Goal: Task Accomplishment & Management: Complete application form

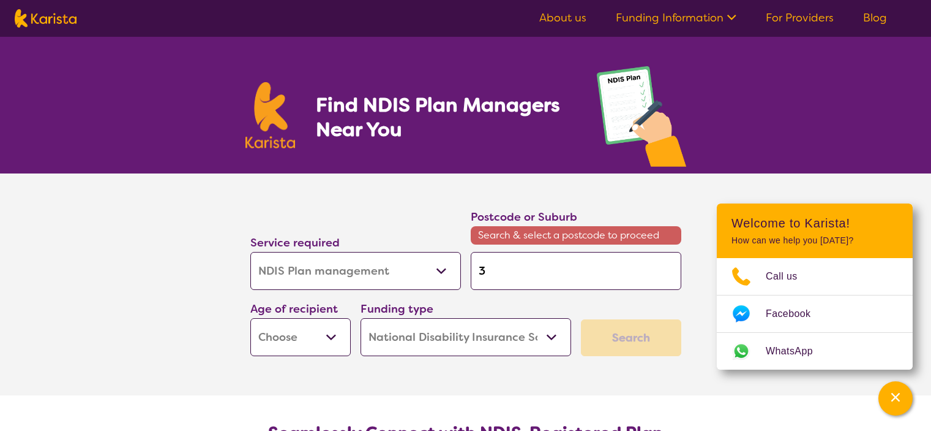
select select "NDIS Plan management"
select select "NDIS"
select select "NDIS Plan management"
select select "NDIS"
type input "37"
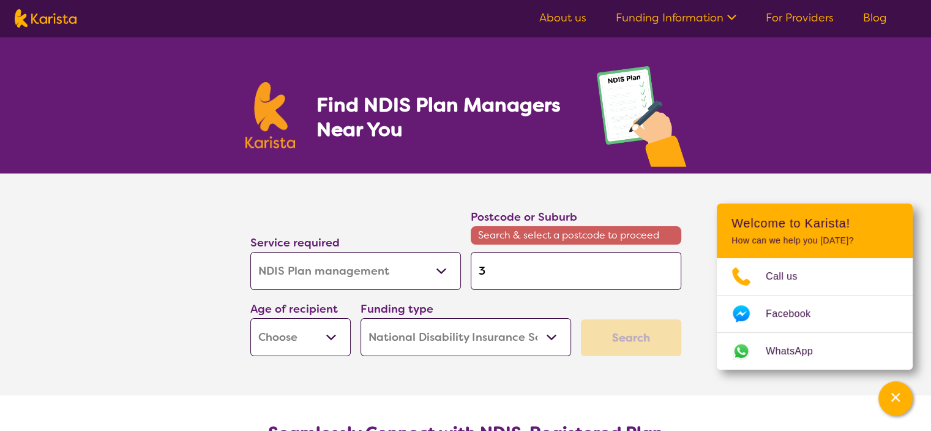
type input "37"
type input "374"
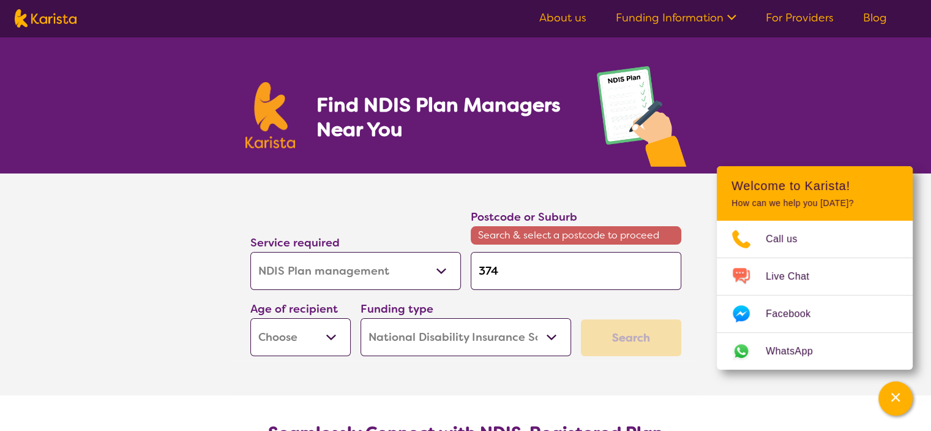
click at [521, 275] on input "374" at bounding box center [576, 271] width 211 height 38
type input "37"
type input "375"
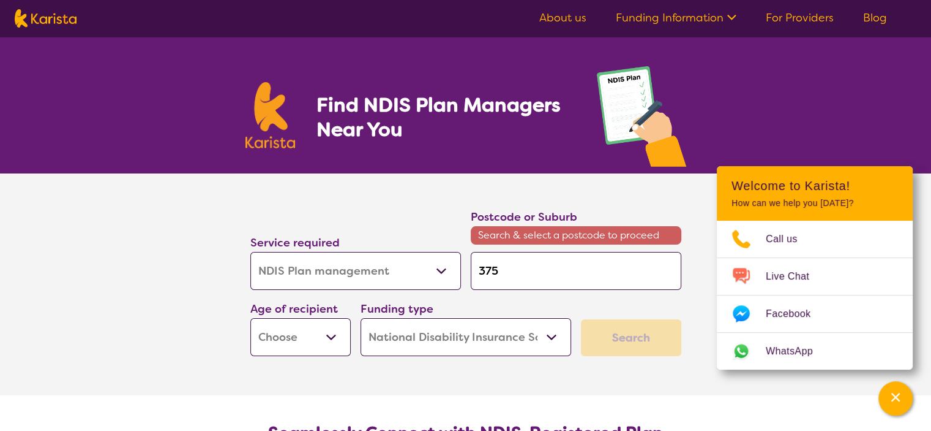
type input "3754"
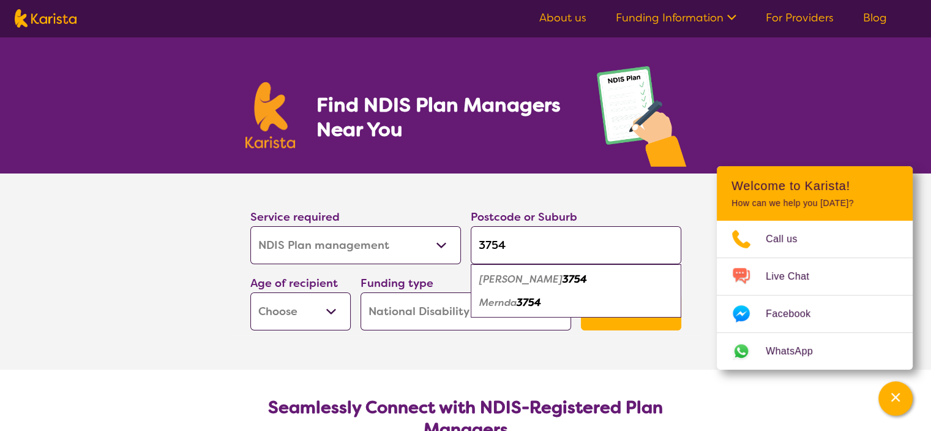
type input "3754"
drag, startPoint x: 521, startPoint y: 275, endPoint x: 510, endPoint y: 276, distance: 11.1
click at [510, 276] on span "[PERSON_NAME] 3754" at bounding box center [534, 279] width 108 height 13
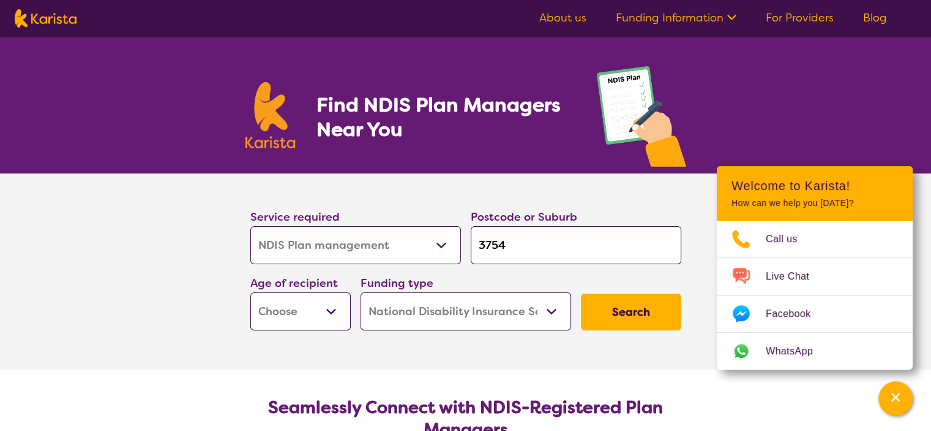
click at [510, 249] on input "3754" at bounding box center [576, 245] width 211 height 38
click at [322, 309] on select "Early Childhood - 0 to 9 Child - 10 to 11 Adolescent - 12 to 17 Adult - 18 to 6…" at bounding box center [300, 311] width 100 height 38
select select "EC"
click at [250, 292] on select "Early Childhood - 0 to 9 Child - 10 to 11 Adolescent - 12 to 17 Adult - 18 to 6…" at bounding box center [300, 311] width 100 height 38
select select "EC"
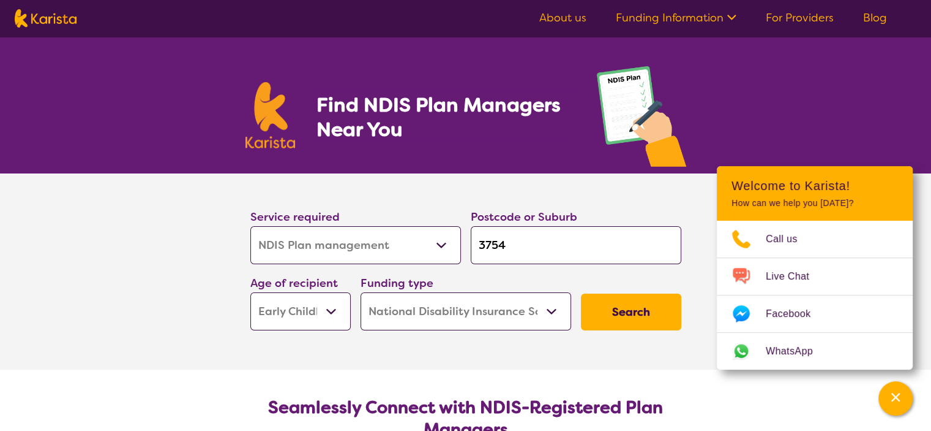
click at [561, 312] on select "Home Care Package (HCP) National Disability Insurance Scheme (NDIS) I don't know" at bounding box center [466, 311] width 211 height 38
click at [616, 317] on button "Search" at bounding box center [631, 311] width 100 height 37
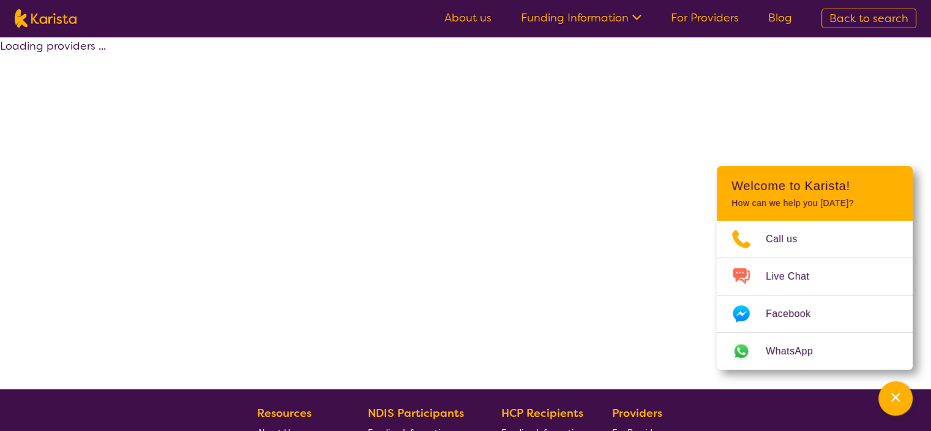
select select "by_score"
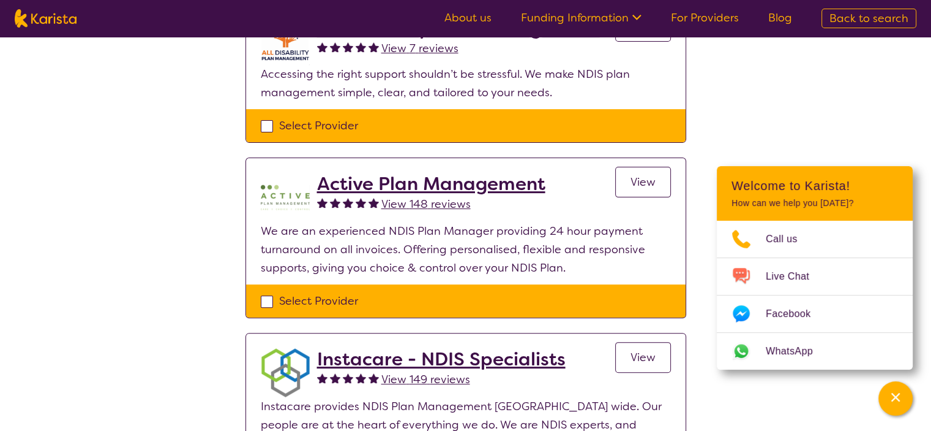
scroll to position [349, 0]
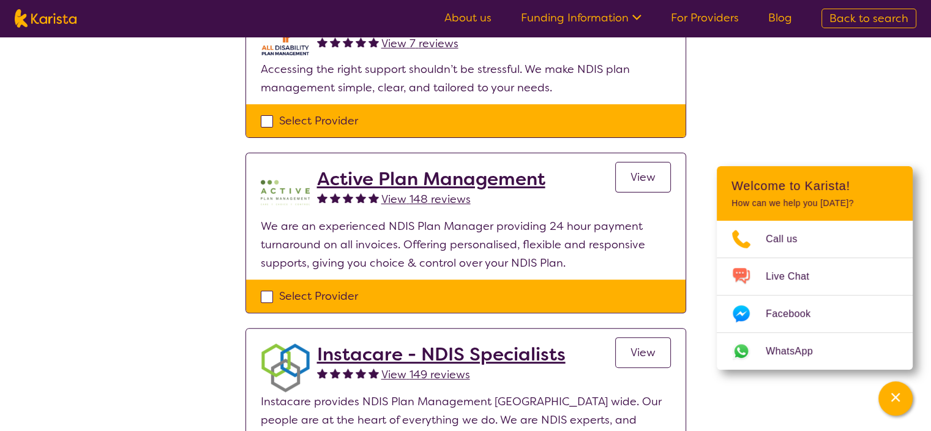
click at [644, 170] on span "View" at bounding box center [643, 177] width 25 height 15
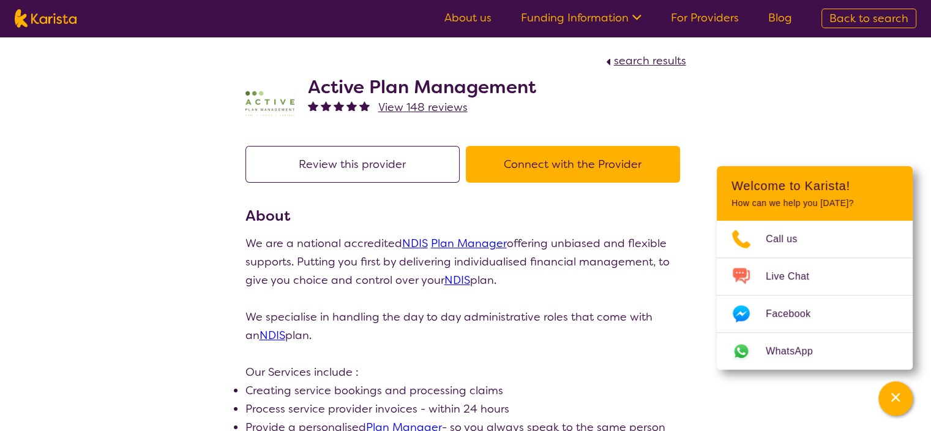
click at [544, 162] on button "Connect with the Provider" at bounding box center [573, 164] width 214 height 37
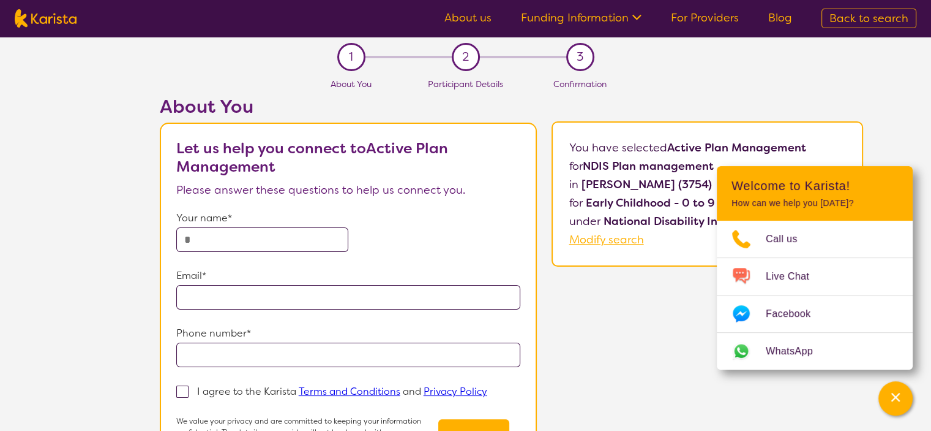
click at [314, 222] on p "Your name*" at bounding box center [348, 218] width 345 height 18
click at [302, 235] on input "text" at bounding box center [262, 239] width 172 height 24
type input "**********"
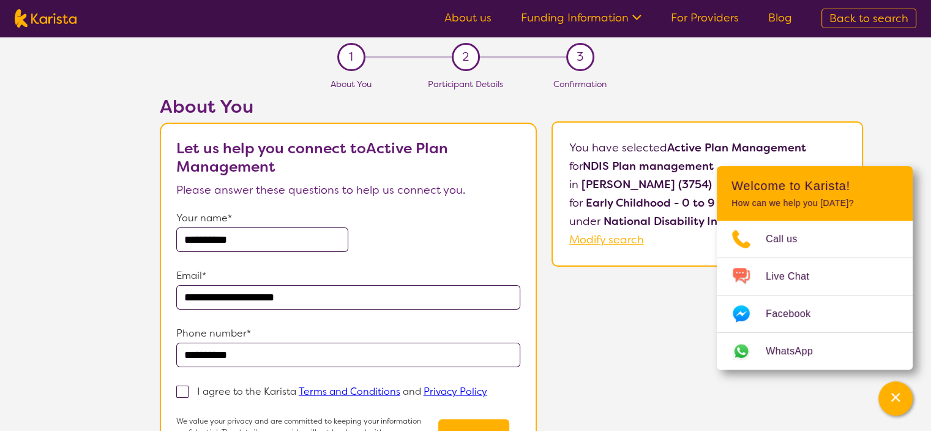
click at [187, 387] on span at bounding box center [182, 391] width 12 height 12
click at [487, 387] on input "I agree to the Karista Terms and Conditions and Privacy Policy" at bounding box center [491, 390] width 8 height 8
checkbox input "true"
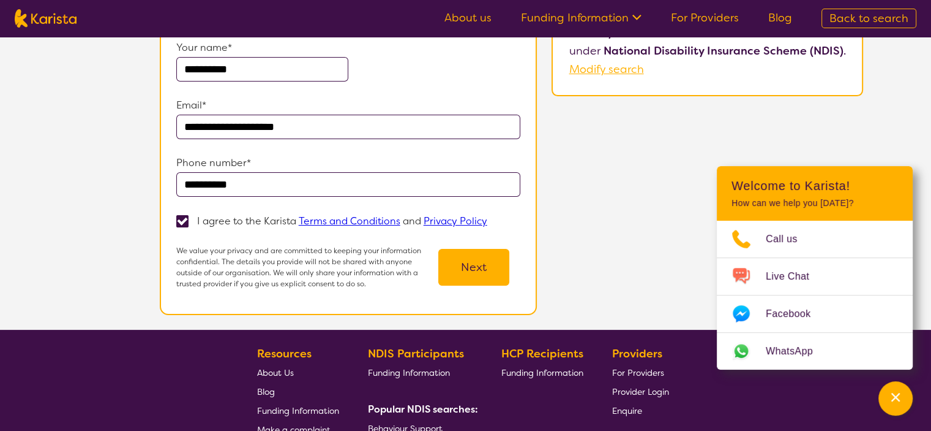
scroll to position [175, 0]
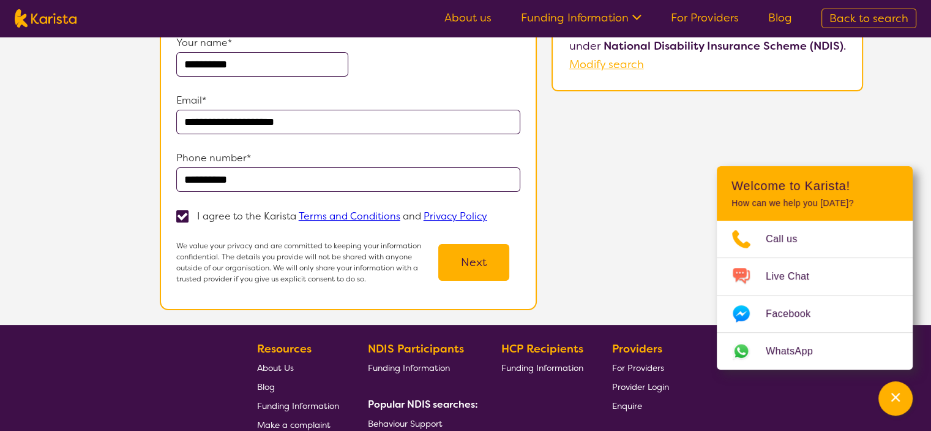
click at [470, 265] on button "Next" at bounding box center [473, 262] width 71 height 37
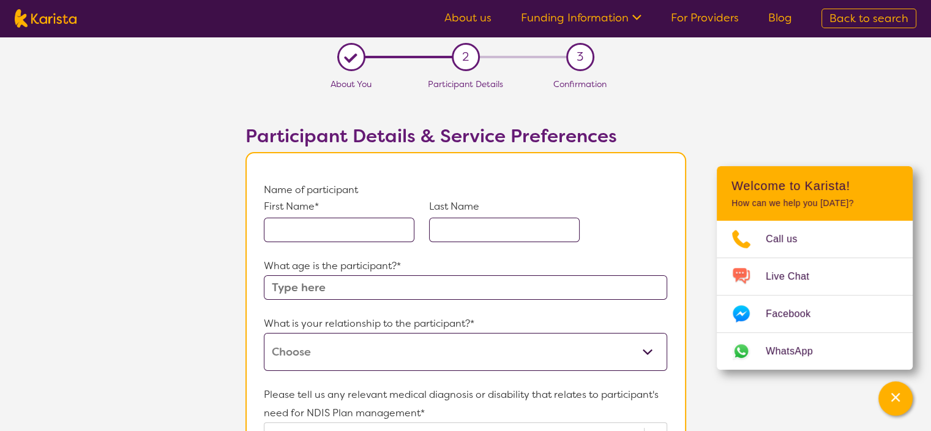
click at [375, 229] on input "text" at bounding box center [339, 229] width 151 height 24
type input "l"
type input "Levi"
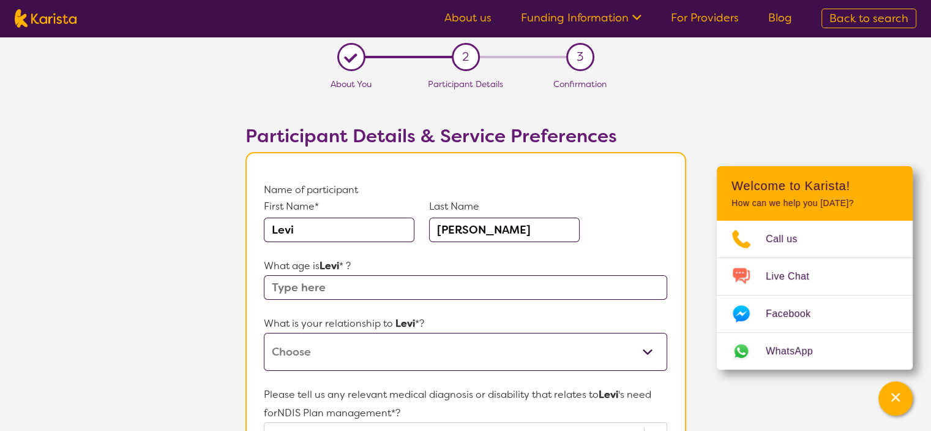
type input "[PERSON_NAME]"
type input "5"
click at [661, 349] on select "This request is for myself I am their parent I am their child I am their spouse…" at bounding box center [465, 352] width 403 height 38
select select "I am their parent"
click at [264, 333] on select "This request is for myself I am their parent I am their child I am their spouse…" at bounding box center [465, 352] width 403 height 38
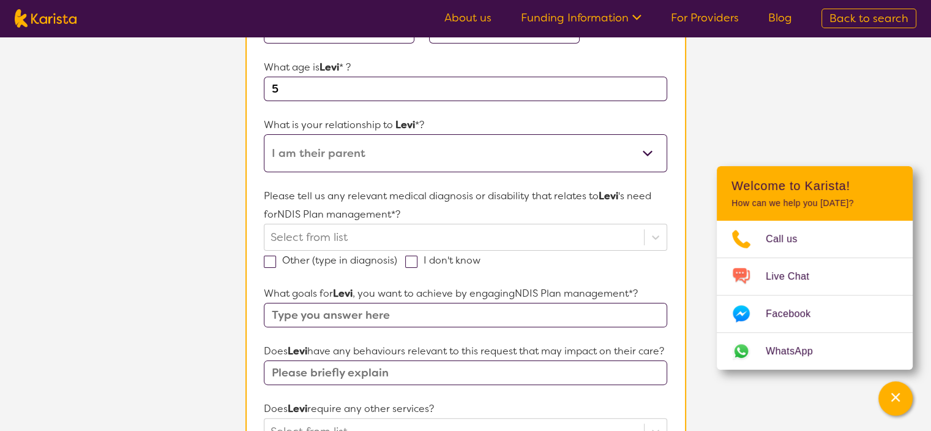
scroll to position [211, 0]
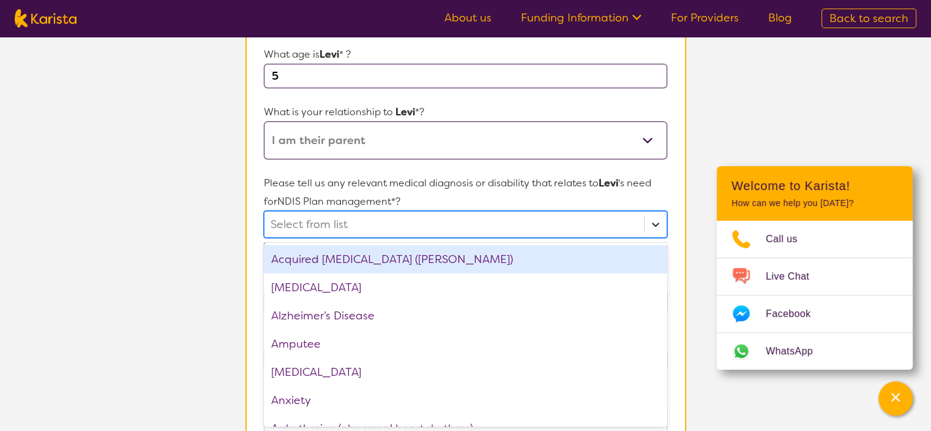
click at [651, 220] on icon at bounding box center [656, 224] width 12 height 12
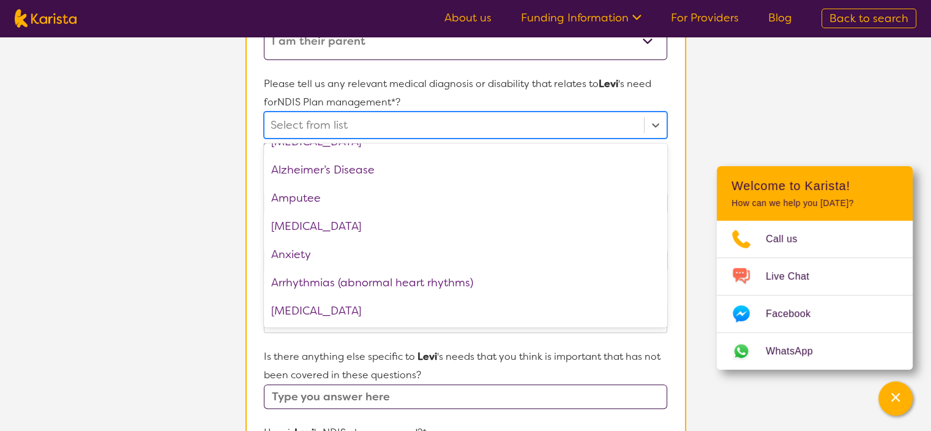
scroll to position [34, 0]
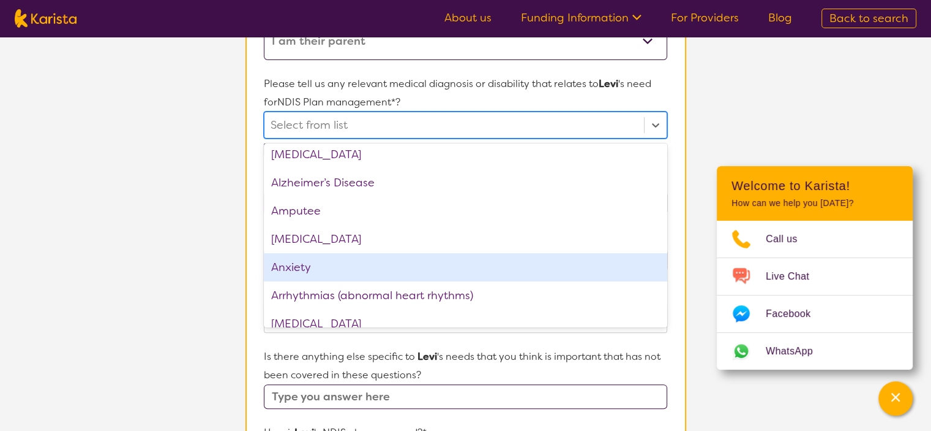
click at [292, 264] on div "Anxiety" at bounding box center [465, 267] width 403 height 28
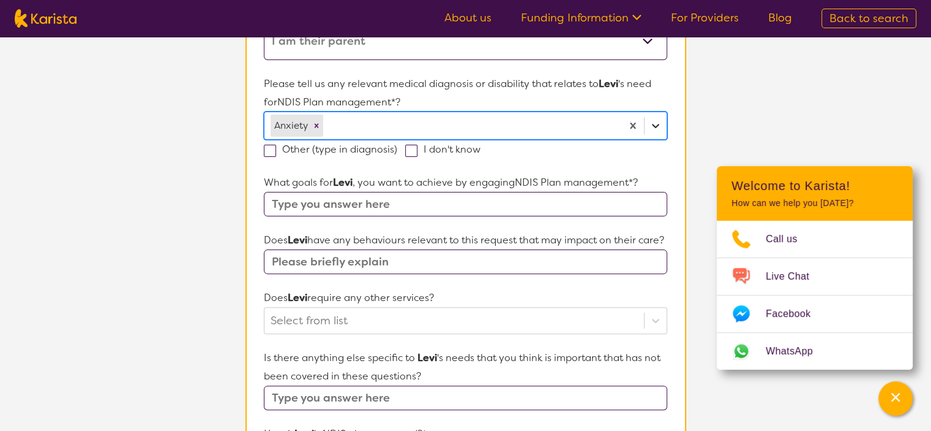
click at [664, 122] on div at bounding box center [656, 126] width 22 height 22
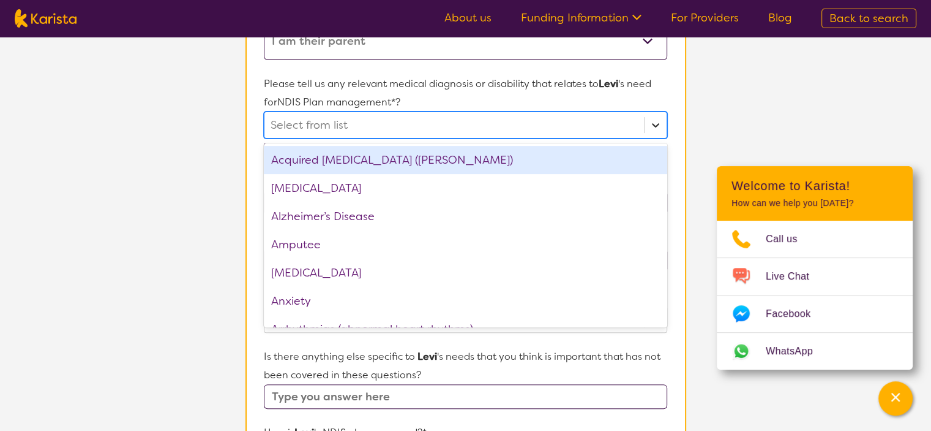
click at [654, 124] on icon at bounding box center [656, 125] width 12 height 12
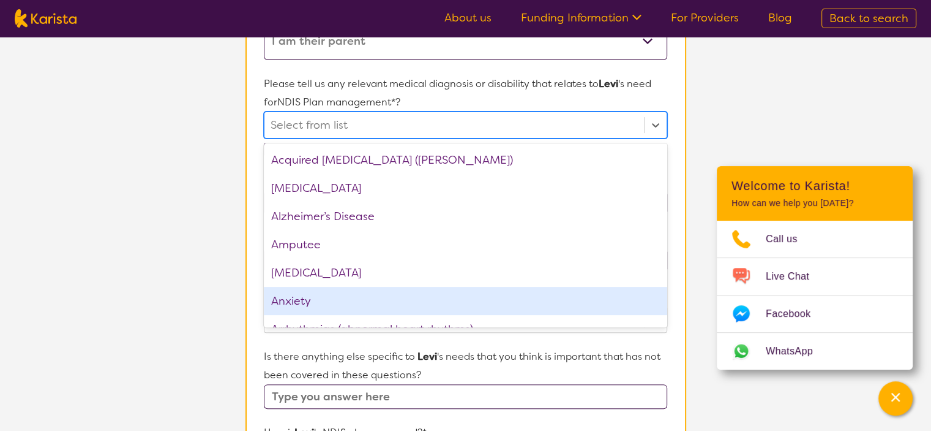
click at [458, 296] on div "Anxiety" at bounding box center [465, 301] width 403 height 28
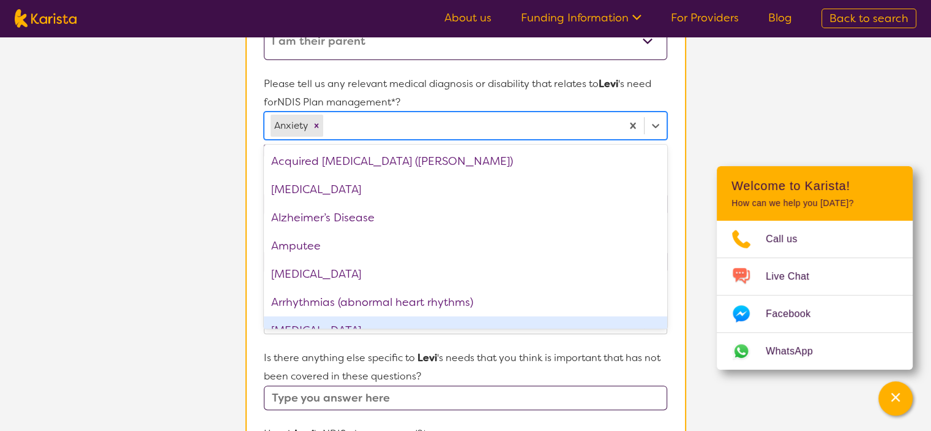
click at [514, 359] on p "Is there anything else specific to [PERSON_NAME] 's needs that you think is imp…" at bounding box center [465, 366] width 403 height 37
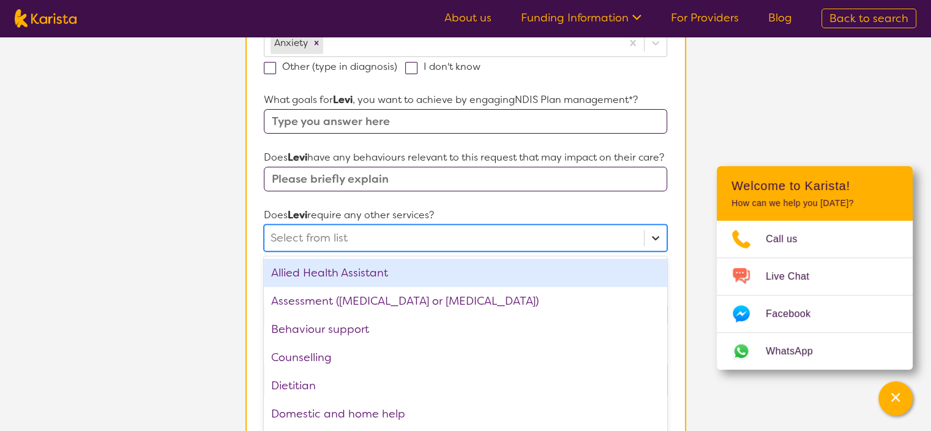
click at [658, 251] on div "option Allied Health Assistant focused, 1 of 21. 21 results available. Use Up a…" at bounding box center [465, 237] width 403 height 27
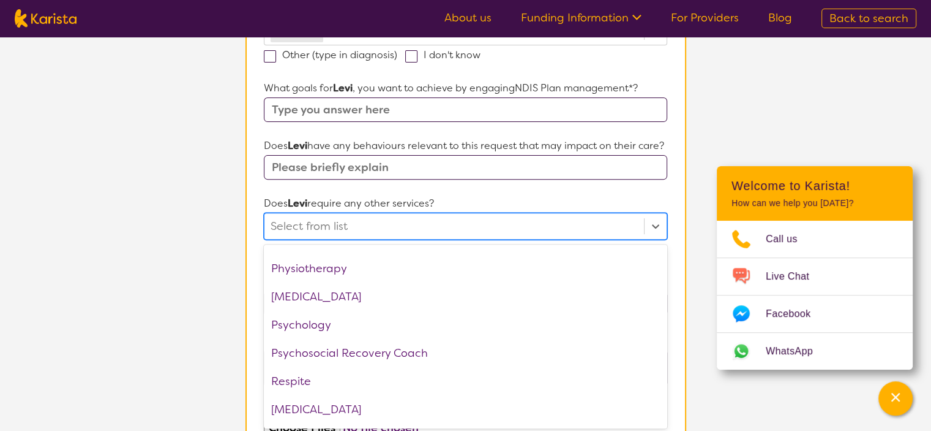
scroll to position [413, 0]
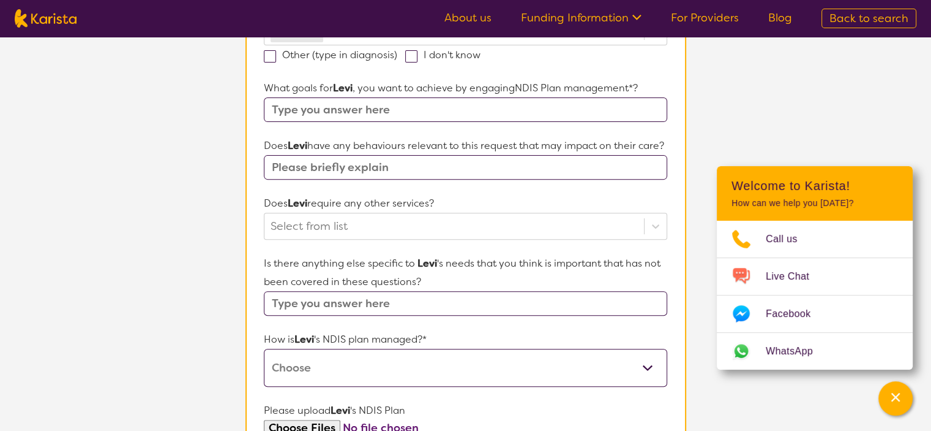
click at [653, 194] on p "Does Levi require any other services?" at bounding box center [465, 203] width 403 height 18
click at [662, 369] on select "Self-managed NDIS plan Managed by a registered plan management provider (not th…" at bounding box center [465, 367] width 403 height 38
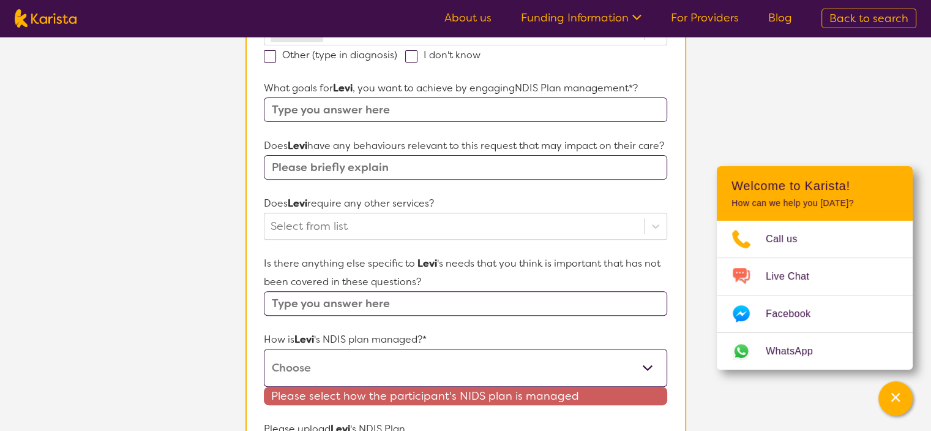
click at [680, 291] on section "Name of participant First Name* [PERSON_NAME] Last Name [PERSON_NAME] What age …" at bounding box center [466, 208] width 441 height 922
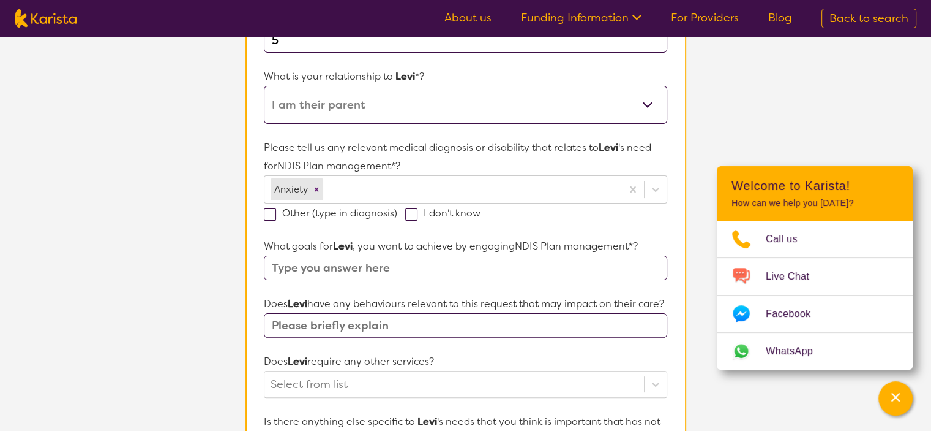
scroll to position [0, 0]
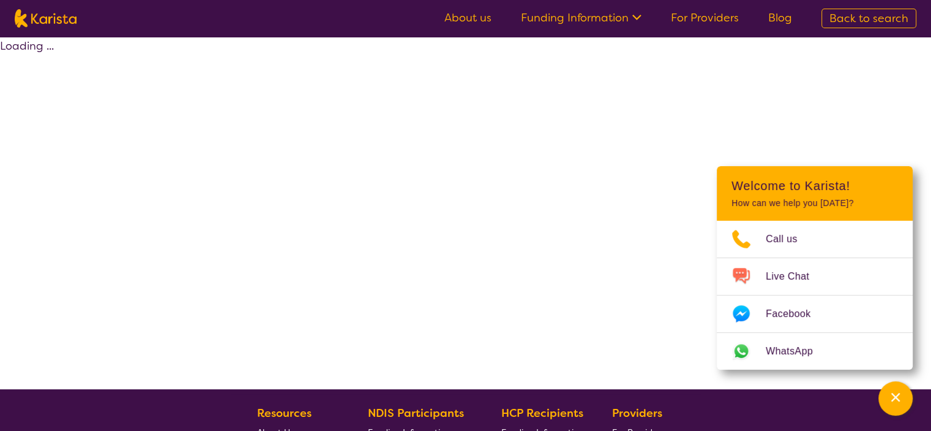
scroll to position [175, 0]
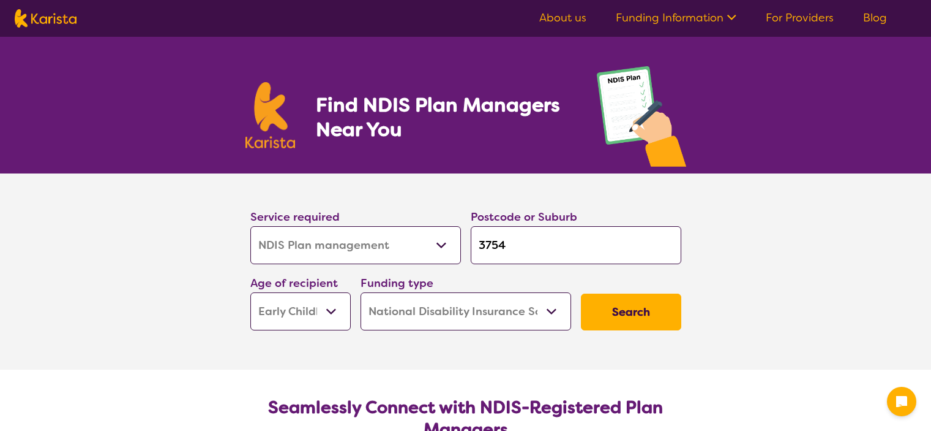
select select "NDIS Plan management"
select select "EC"
select select "NDIS"
select select "NDIS Plan management"
select select "EC"
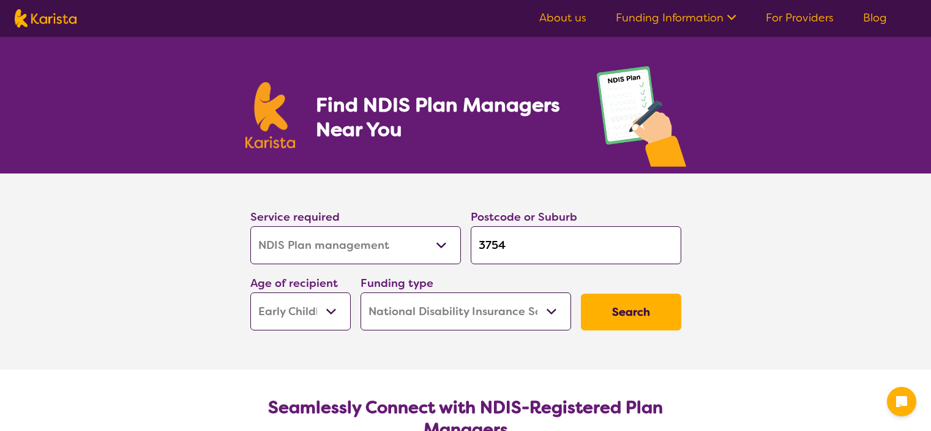
select select "NDIS"
click at [640, 313] on button "Search" at bounding box center [631, 311] width 100 height 37
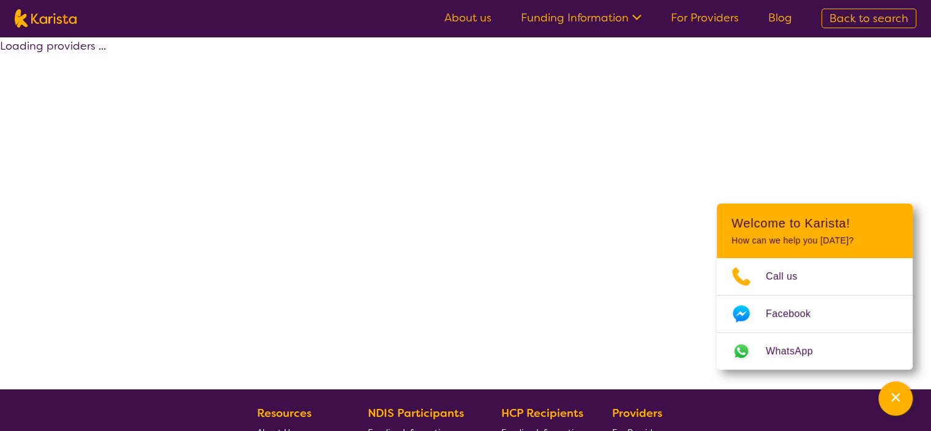
select select "by_score"
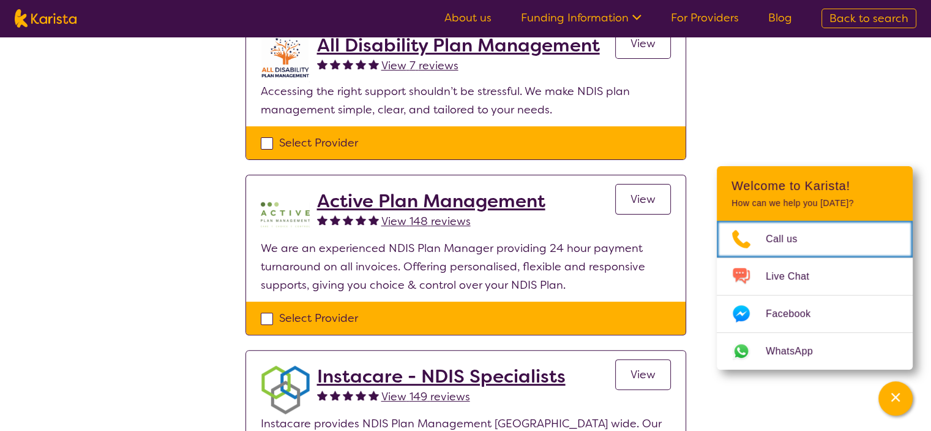
scroll to position [342, 0]
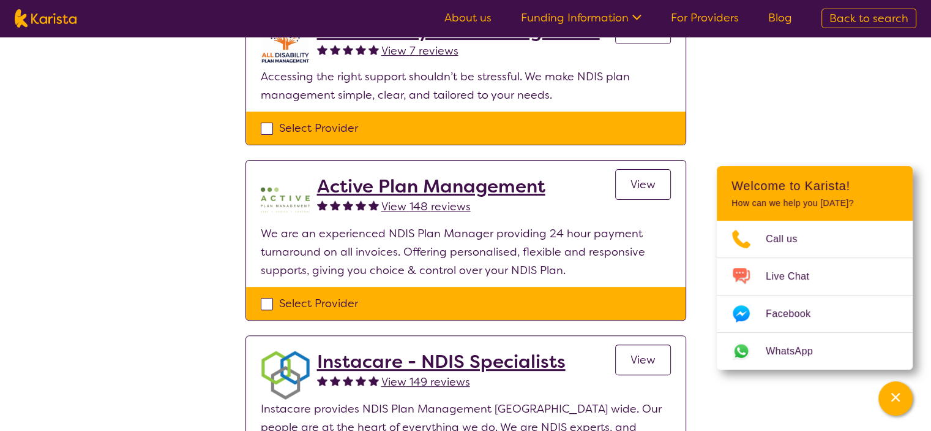
click at [403, 208] on span "View 148 reviews" at bounding box center [426, 206] width 89 height 15
